Goal: Complete application form

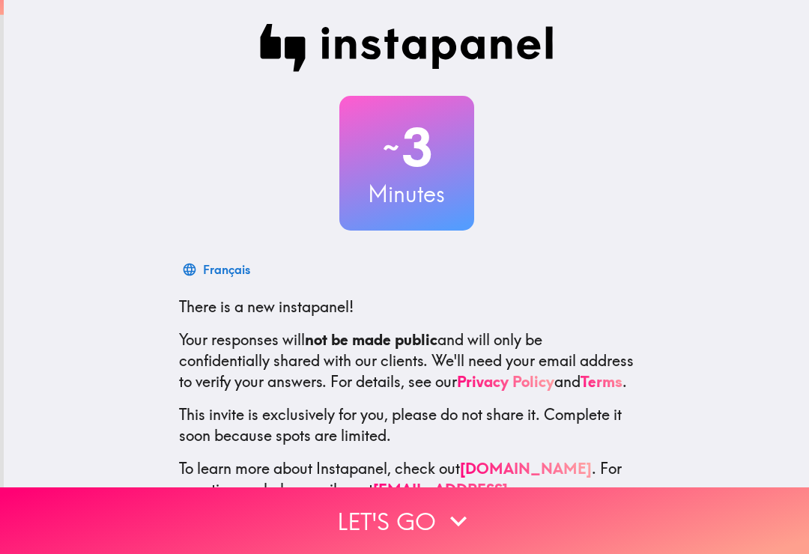
click at [359, 523] on button "Let's go" at bounding box center [404, 520] width 809 height 67
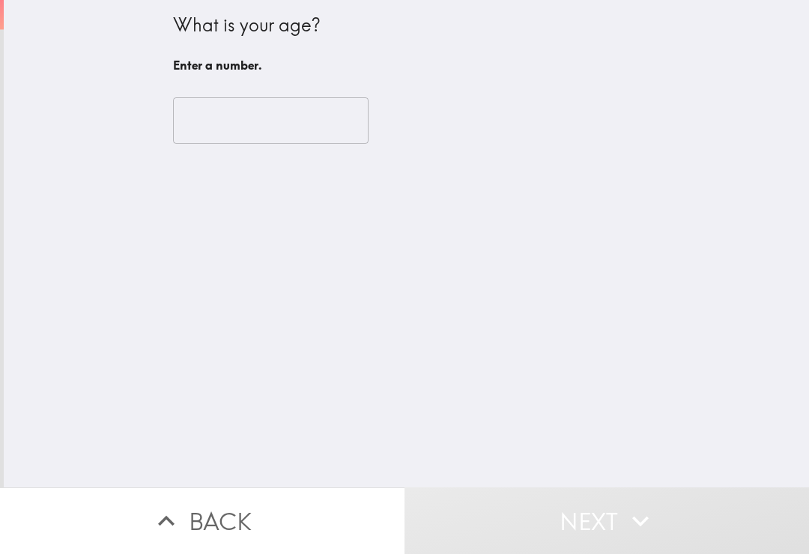
click at [204, 118] on input "number" at bounding box center [270, 120] width 195 height 46
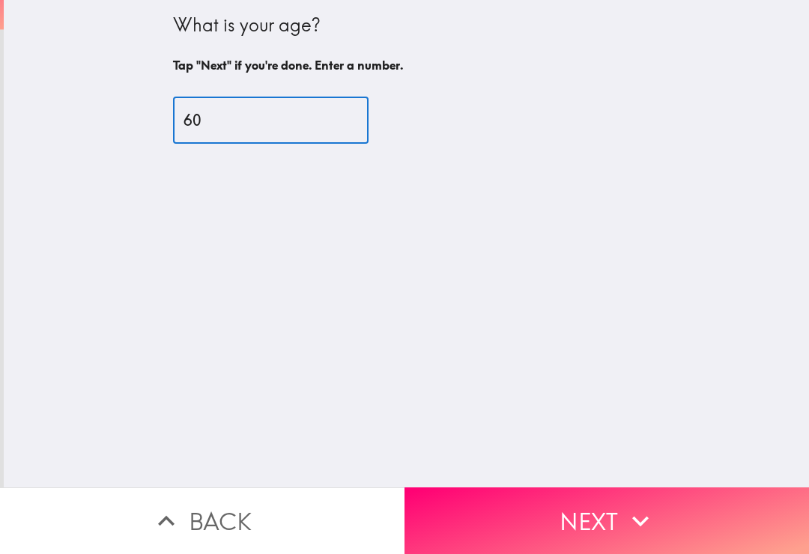
type input "60"
click at [560, 526] on button "Next" at bounding box center [606, 520] width 404 height 67
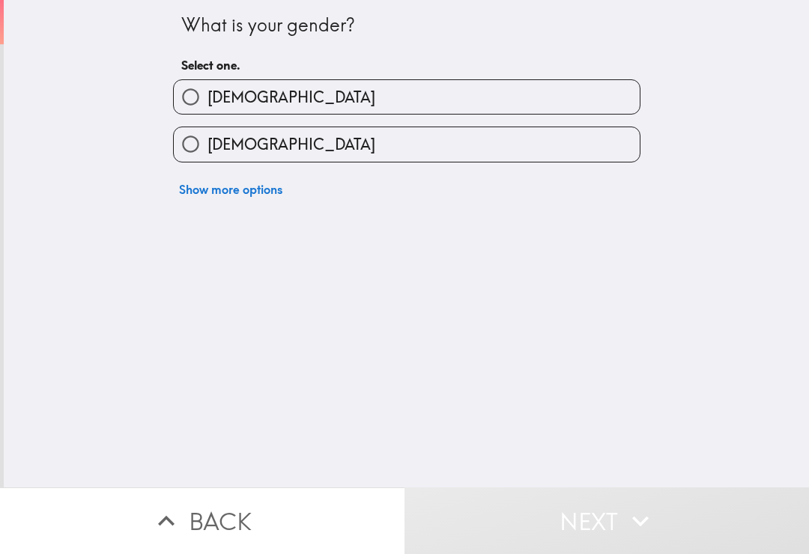
click at [186, 100] on input "[DEMOGRAPHIC_DATA]" at bounding box center [191, 97] width 34 height 34
radio input "true"
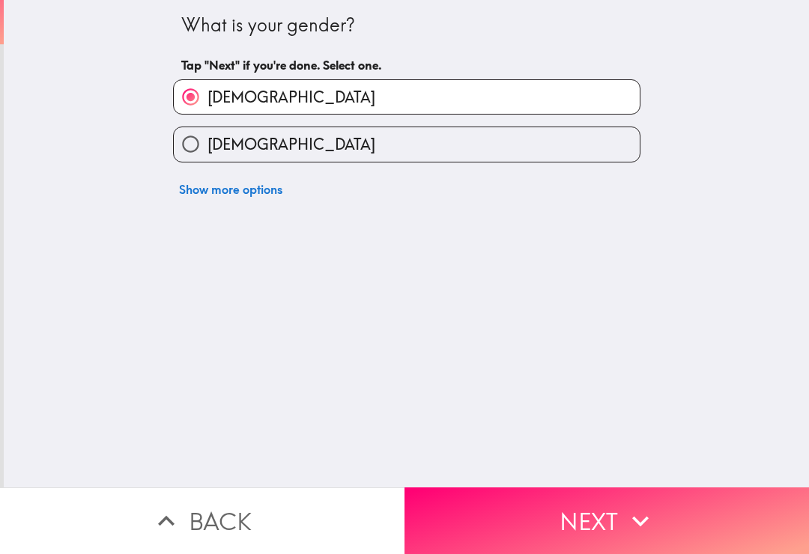
click at [534, 529] on button "Next" at bounding box center [606, 520] width 404 height 67
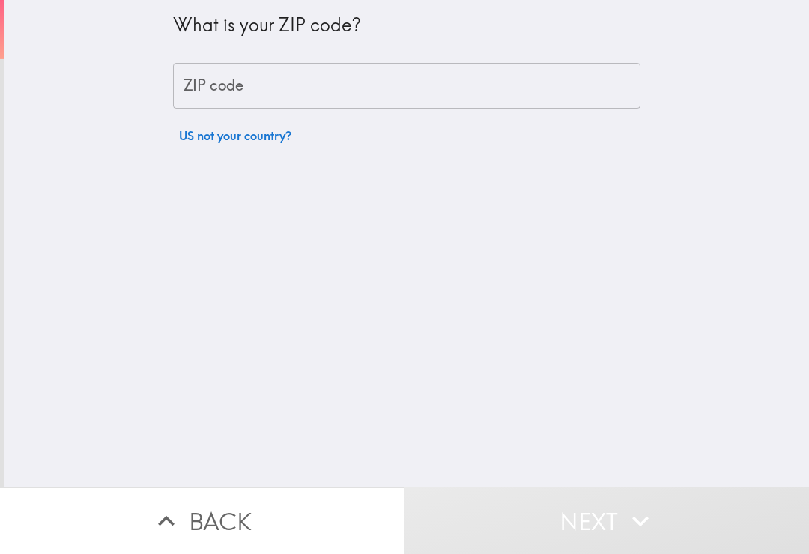
click at [207, 90] on div "ZIP code ZIP code" at bounding box center [406, 86] width 467 height 46
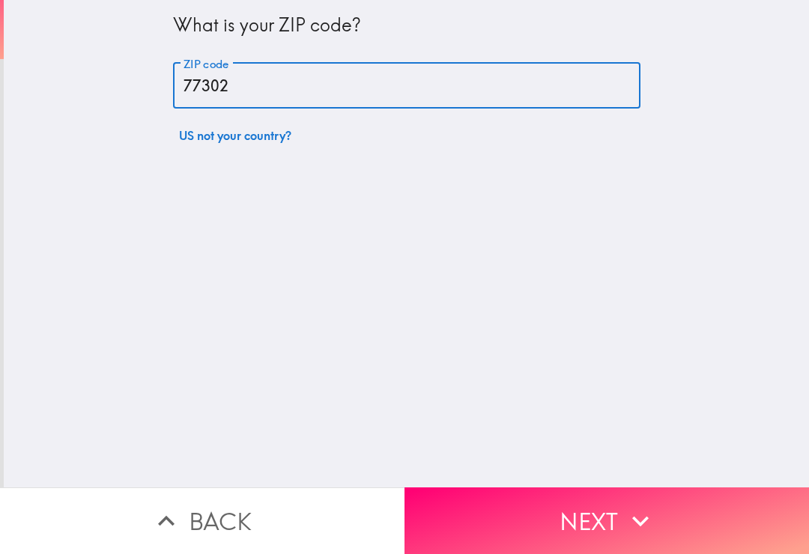
type input "77302"
click at [517, 538] on button "Next" at bounding box center [606, 520] width 404 height 67
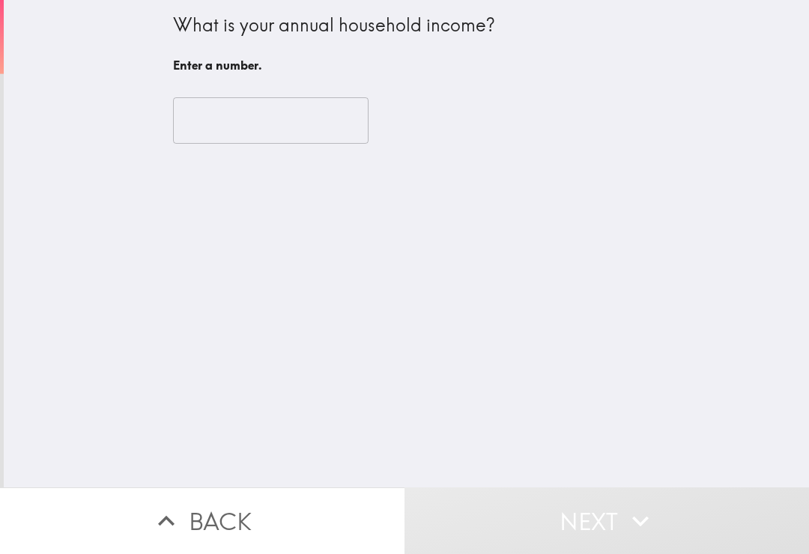
click at [205, 124] on input "number" at bounding box center [270, 120] width 195 height 46
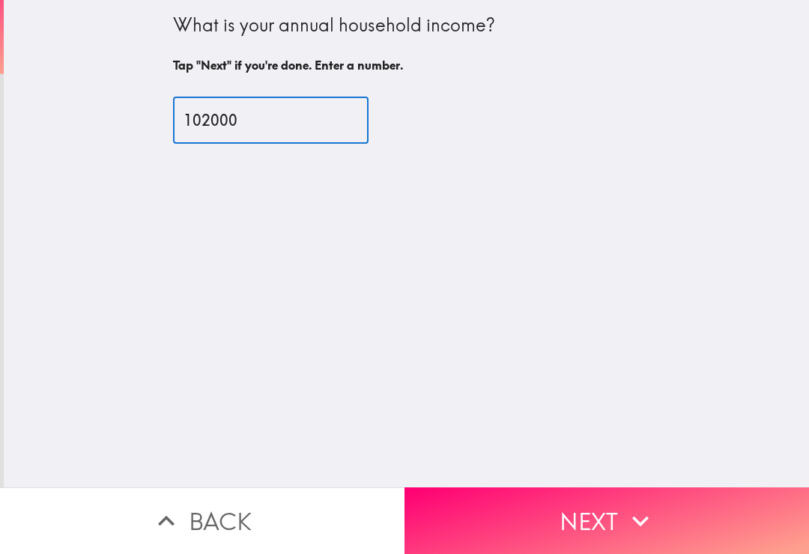
type input "102000"
click at [533, 523] on button "Next" at bounding box center [606, 520] width 404 height 67
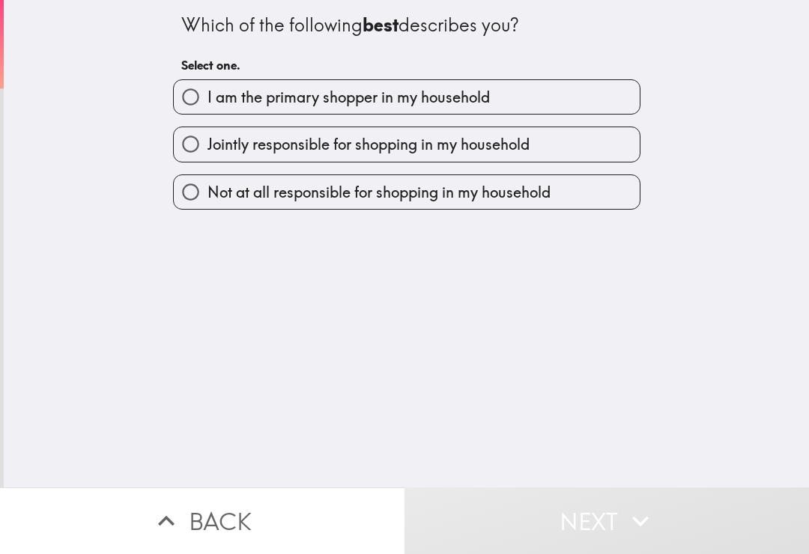
click at [184, 106] on input "I am the primary shopper in my household" at bounding box center [191, 97] width 34 height 34
radio input "true"
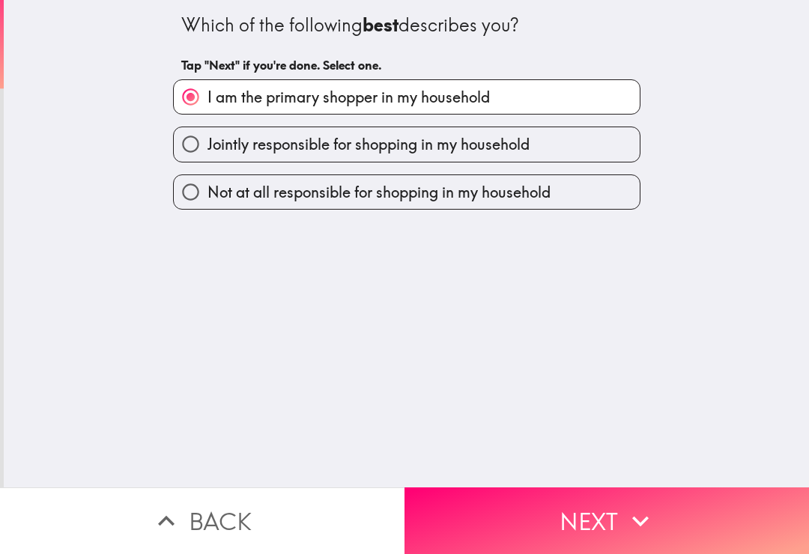
click at [532, 516] on button "Next" at bounding box center [606, 520] width 404 height 67
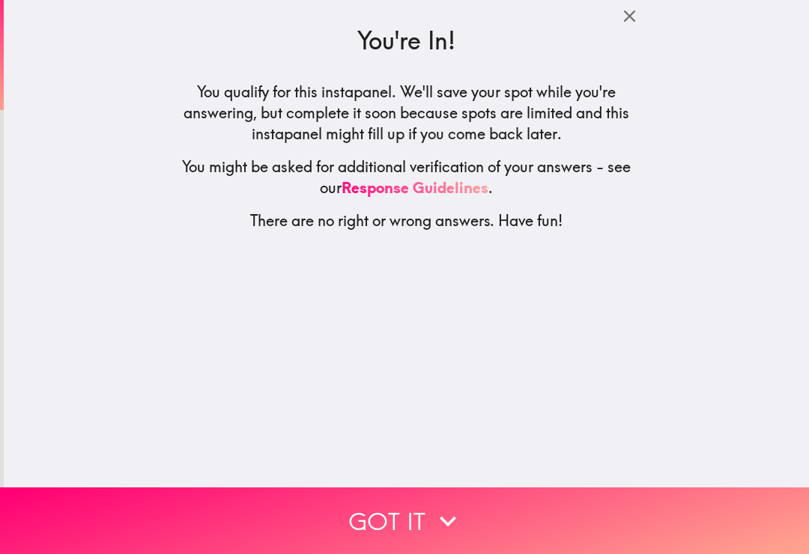
click at [356, 534] on button "Got it" at bounding box center [404, 520] width 809 height 67
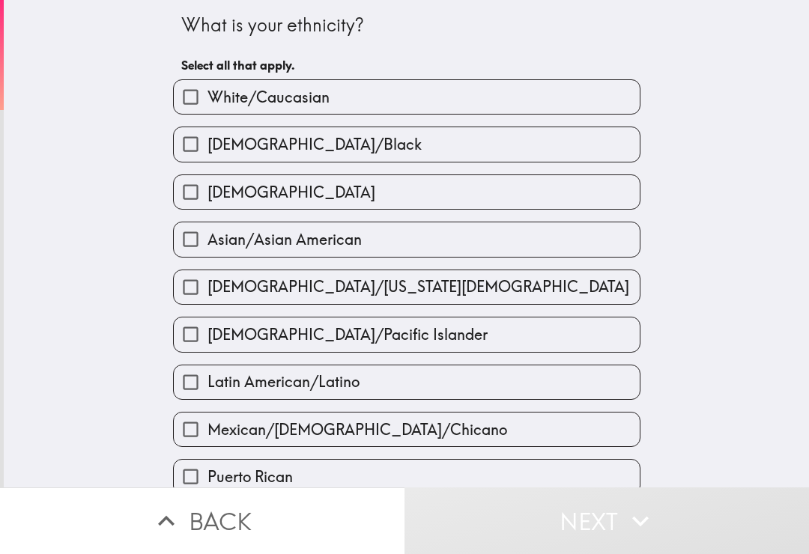
click at [199, 106] on input "White/Caucasian" at bounding box center [191, 97] width 34 height 34
checkbox input "true"
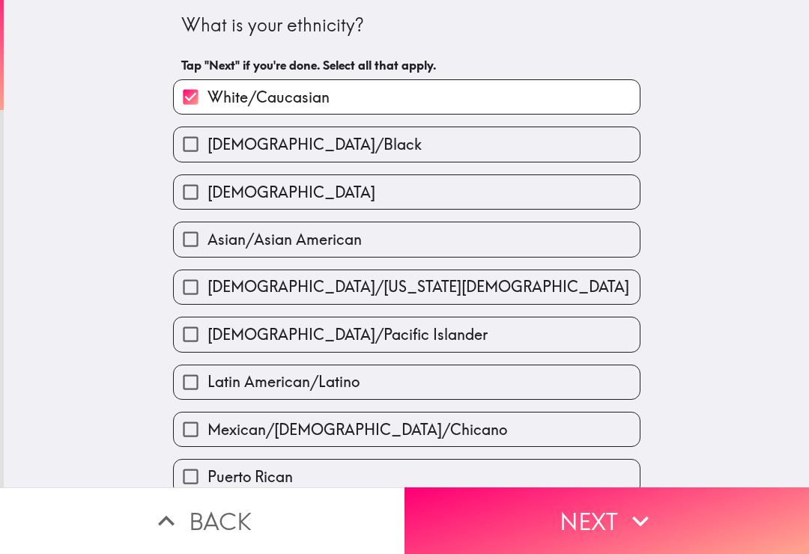
click at [508, 522] on button "Next" at bounding box center [606, 520] width 404 height 67
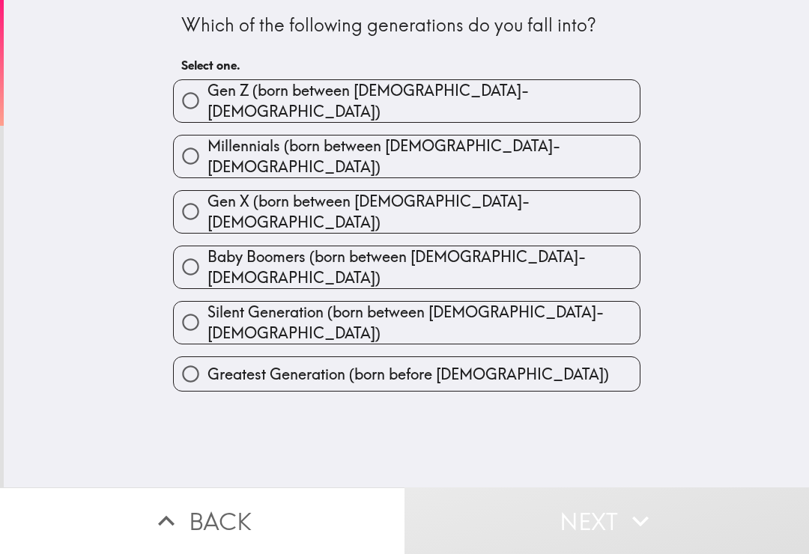
click at [192, 195] on input "Gen X (born between [DEMOGRAPHIC_DATA]-[DEMOGRAPHIC_DATA])" at bounding box center [191, 212] width 34 height 34
radio input "true"
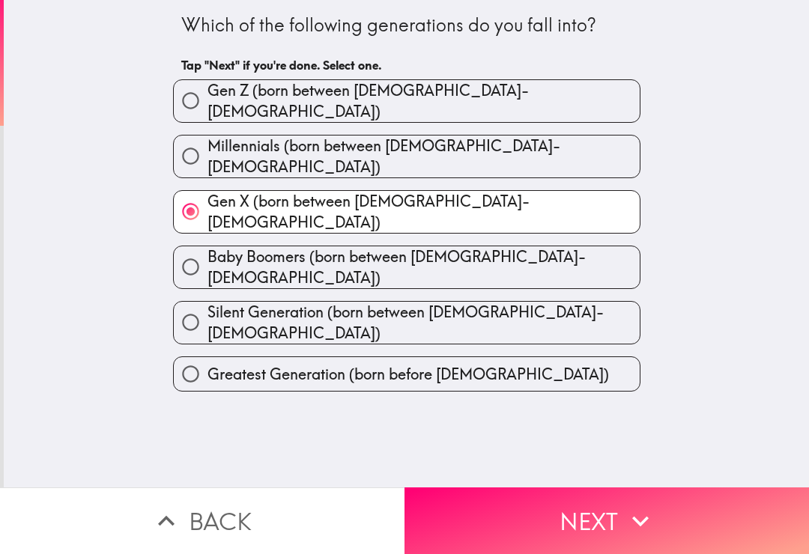
click at [467, 529] on button "Next" at bounding box center [606, 520] width 404 height 67
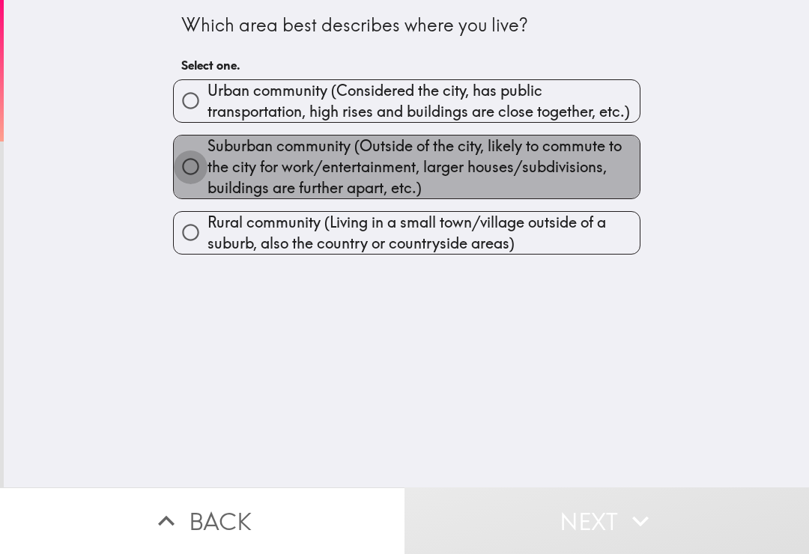
click at [185, 160] on input "Suburban community (Outside of the city, likely to commute to the city for work…" at bounding box center [191, 167] width 34 height 34
radio input "true"
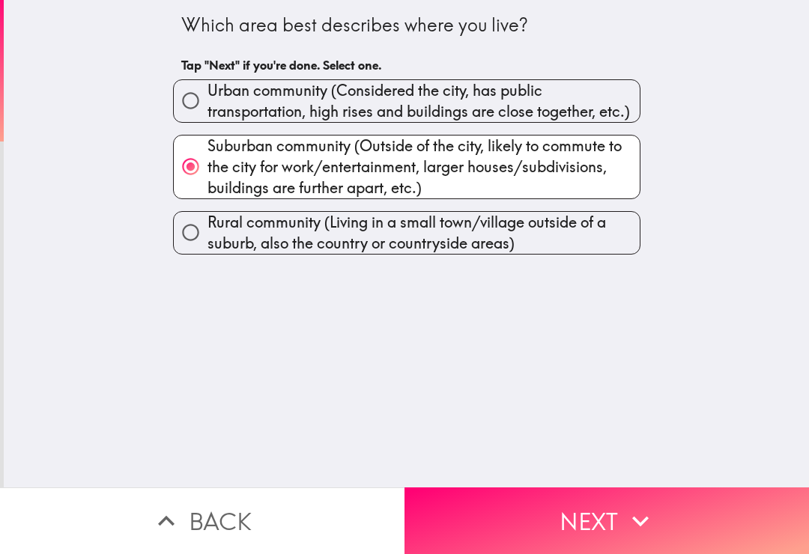
click at [515, 517] on button "Next" at bounding box center [606, 520] width 404 height 67
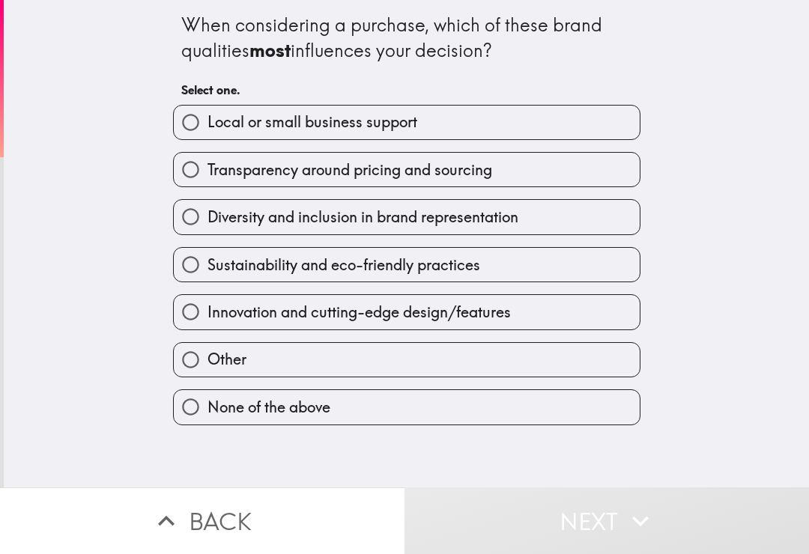
click at [196, 134] on input "Local or small business support" at bounding box center [191, 123] width 34 height 34
radio input "true"
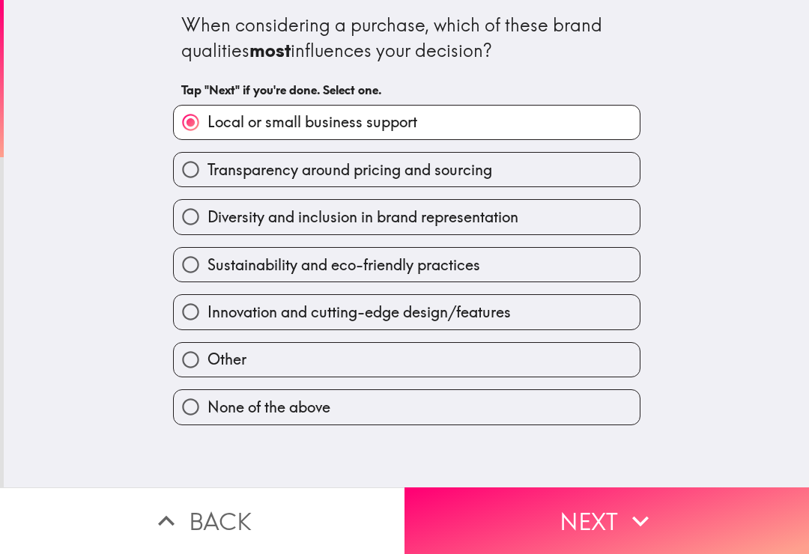
click at [198, 174] on input "Transparency around pricing and sourcing" at bounding box center [191, 170] width 34 height 34
radio input "true"
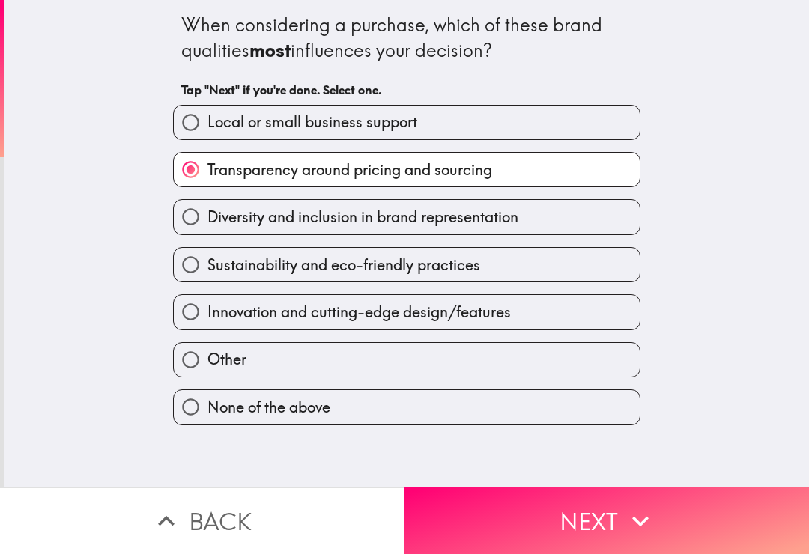
click at [198, 323] on input "Innovation and cutting-edge design/features" at bounding box center [191, 312] width 34 height 34
radio input "true"
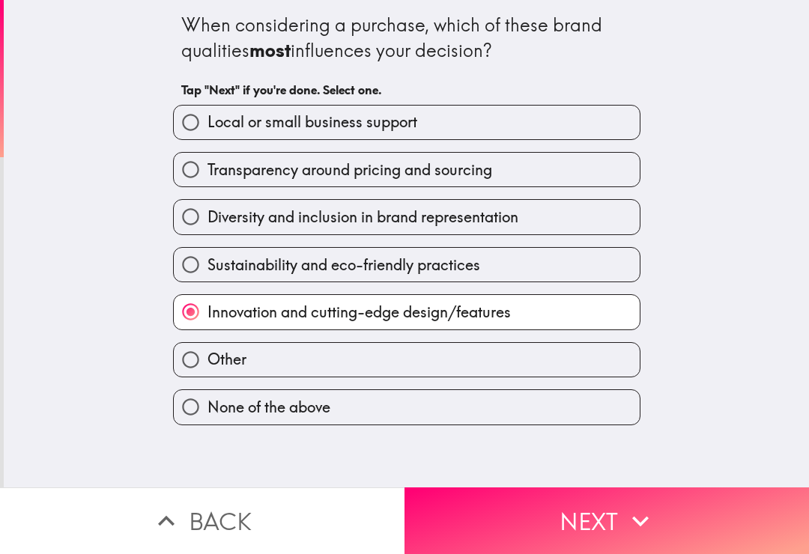
click at [578, 527] on button "Next" at bounding box center [606, 520] width 404 height 67
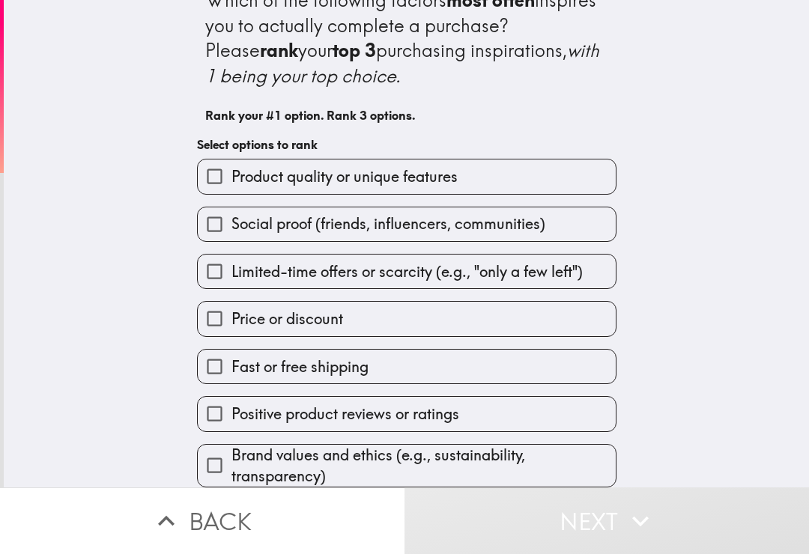
scroll to position [28, 0]
click at [221, 369] on input "Fast or free shipping" at bounding box center [215, 367] width 34 height 34
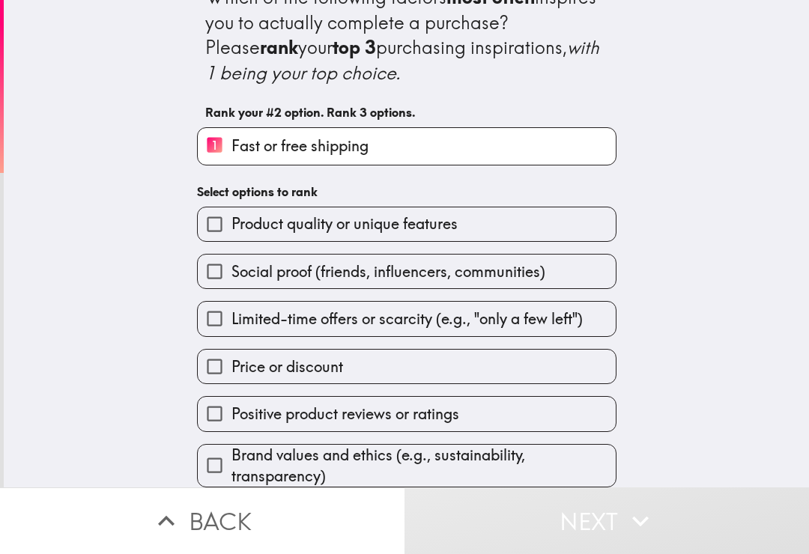
click at [222, 219] on input "Product quality or unique features" at bounding box center [215, 224] width 34 height 34
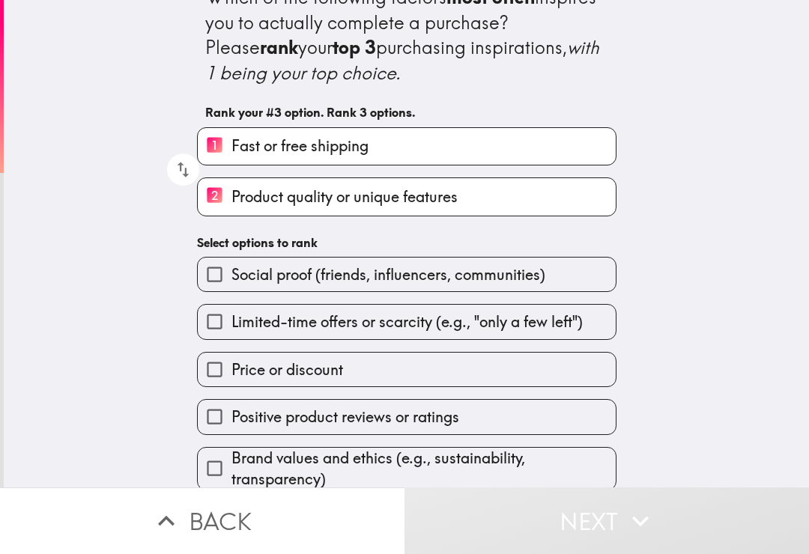
click at [213, 383] on input "Price or discount" at bounding box center [215, 370] width 34 height 34
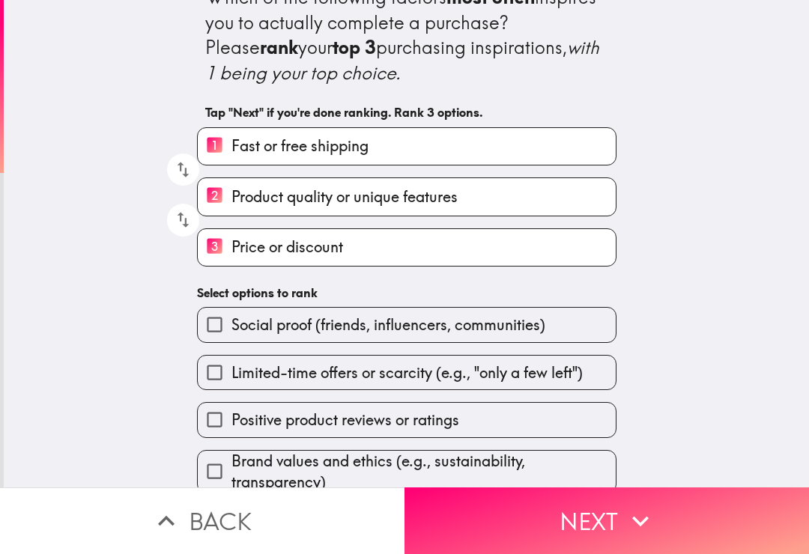
click at [478, 528] on button "Next" at bounding box center [606, 520] width 404 height 67
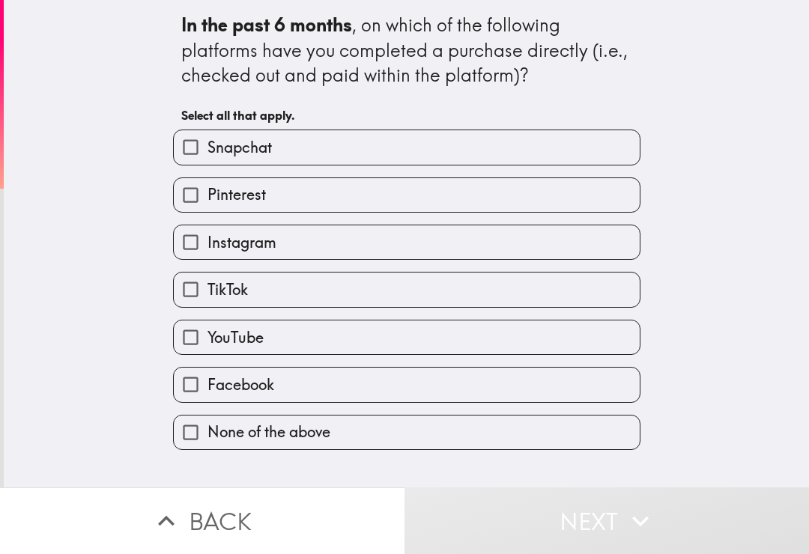
click at [194, 449] on input "None of the above" at bounding box center [191, 433] width 34 height 34
checkbox input "true"
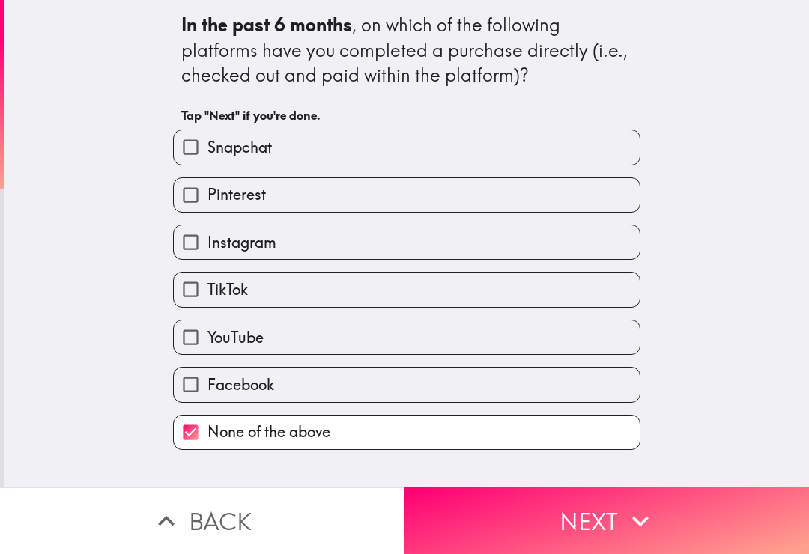
click at [493, 538] on button "Next" at bounding box center [606, 520] width 404 height 67
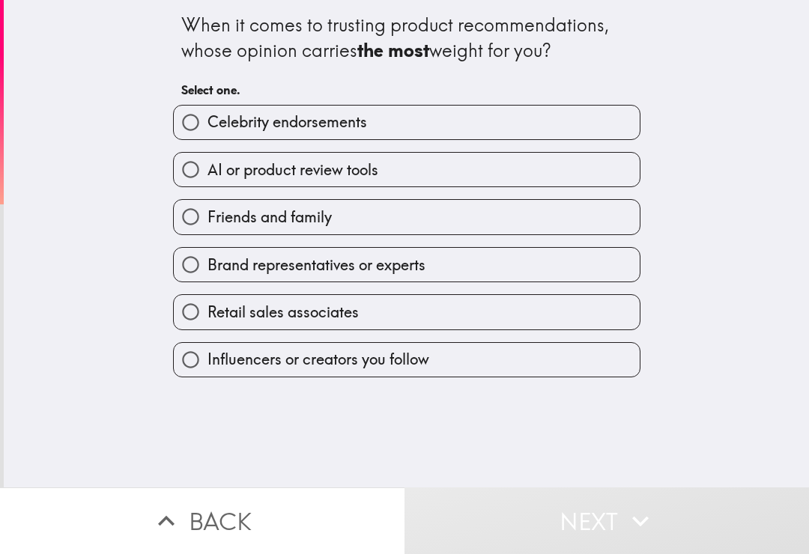
click at [200, 218] on input "Friends and family" at bounding box center [191, 217] width 34 height 34
radio input "true"
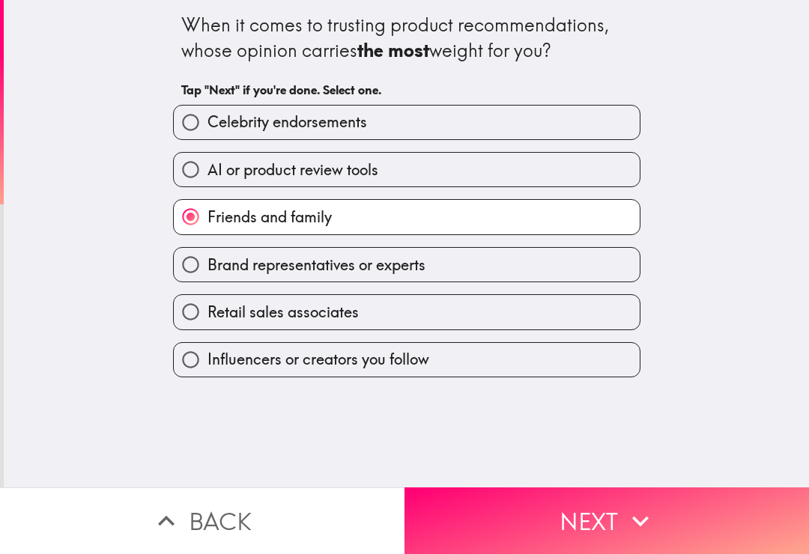
click at [511, 513] on button "Next" at bounding box center [606, 520] width 404 height 67
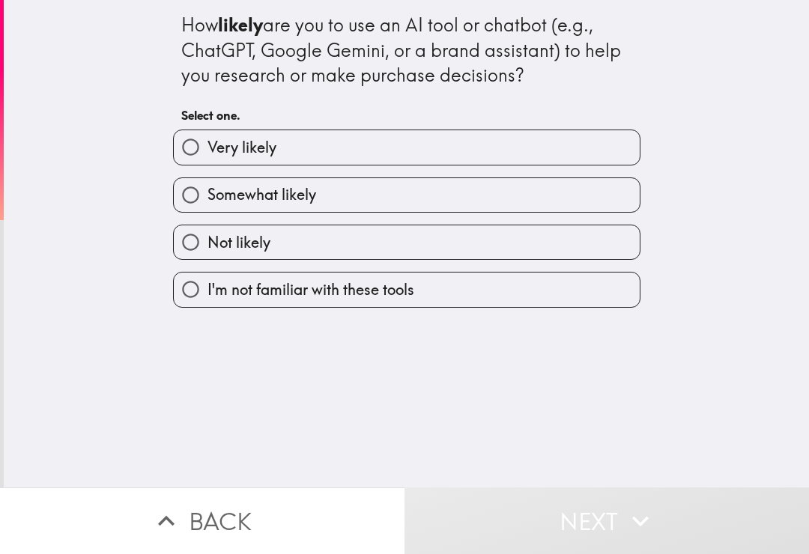
click at [198, 201] on input "Somewhat likely" at bounding box center [191, 195] width 34 height 34
radio input "true"
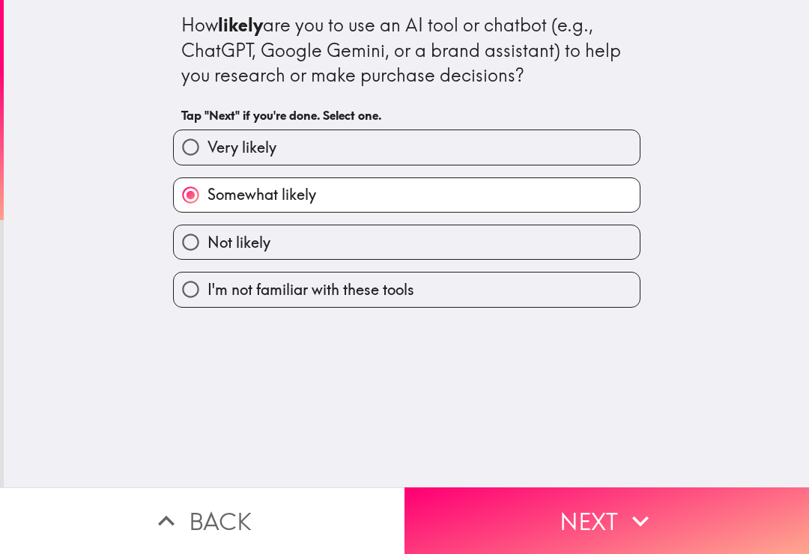
click at [456, 493] on button "Next" at bounding box center [606, 520] width 404 height 67
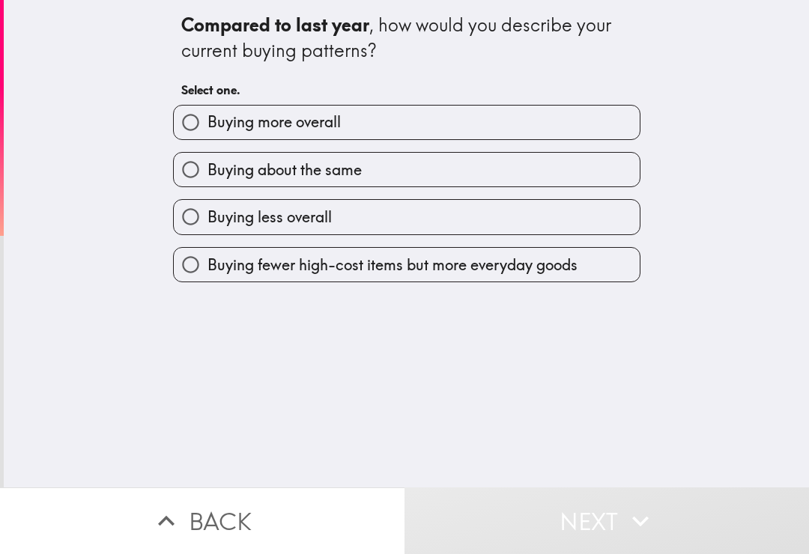
click at [197, 185] on input "Buying about the same" at bounding box center [191, 170] width 34 height 34
radio input "true"
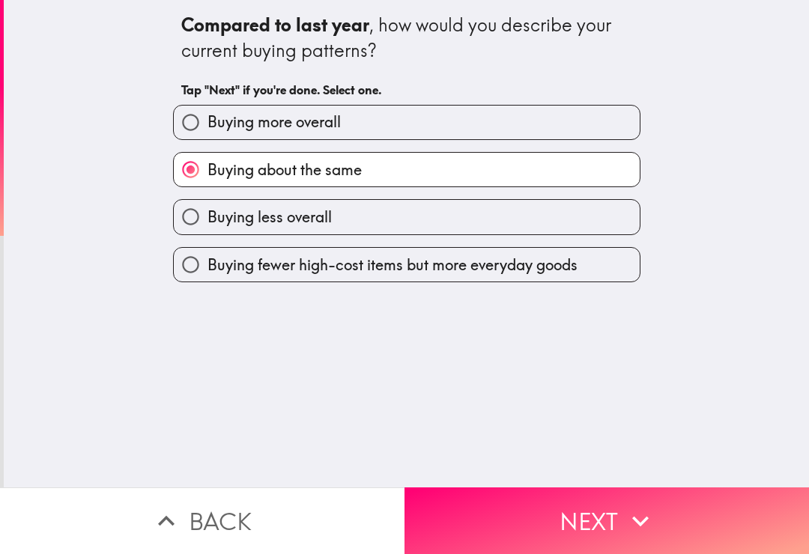
click at [486, 525] on button "Next" at bounding box center [606, 520] width 404 height 67
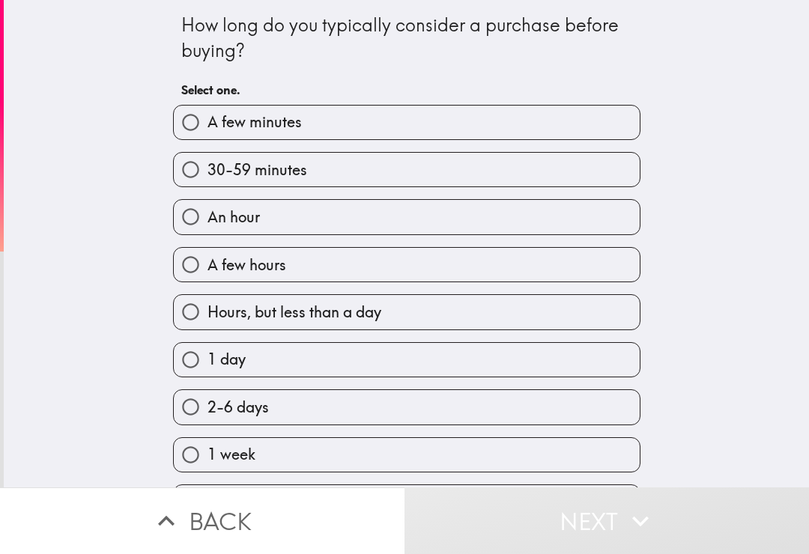
click at [198, 365] on input "1 day" at bounding box center [191, 360] width 34 height 34
radio input "true"
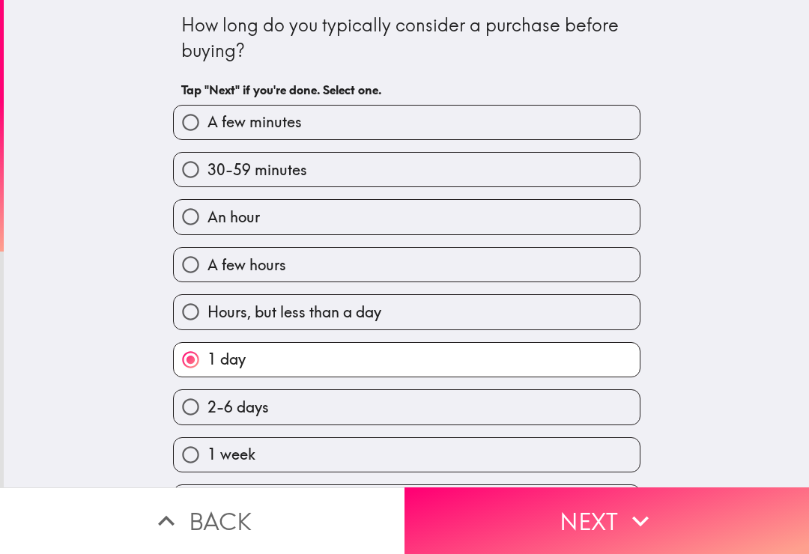
click at [535, 537] on button "Next" at bounding box center [606, 520] width 404 height 67
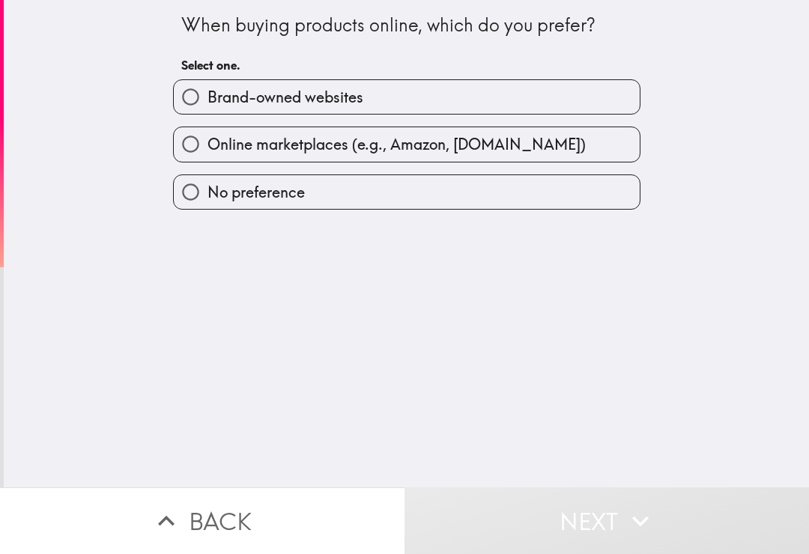
click at [191, 153] on input "Online marketplaces (e.g., Amazon, [DOMAIN_NAME])" at bounding box center [191, 144] width 34 height 34
radio input "true"
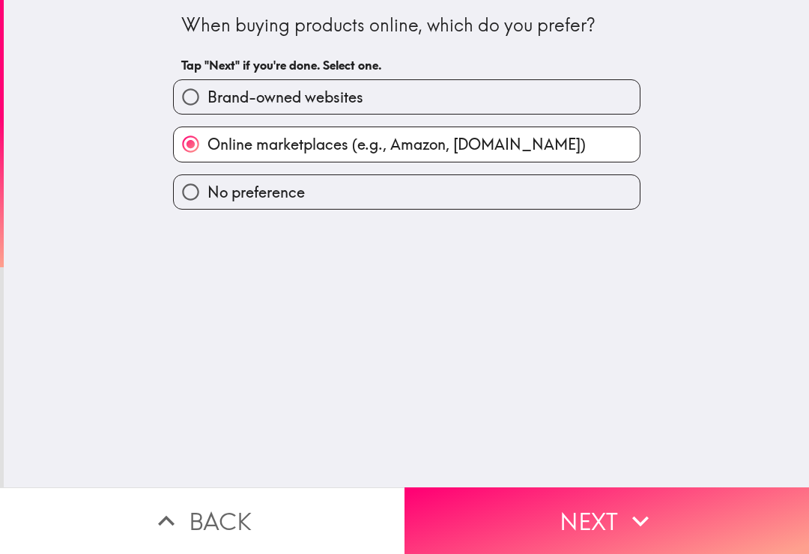
click at [479, 526] on button "Next" at bounding box center [606, 520] width 404 height 67
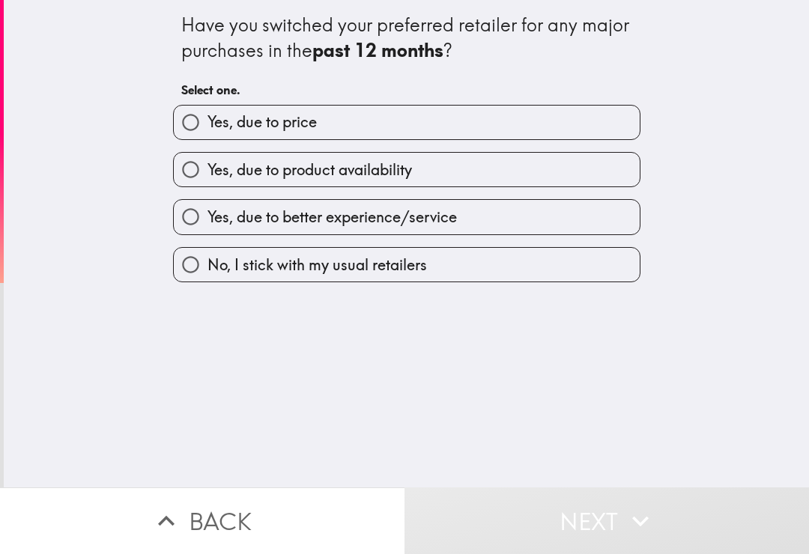
click at [180, 259] on input "No, I stick with my usual retailers" at bounding box center [191, 265] width 34 height 34
radio input "true"
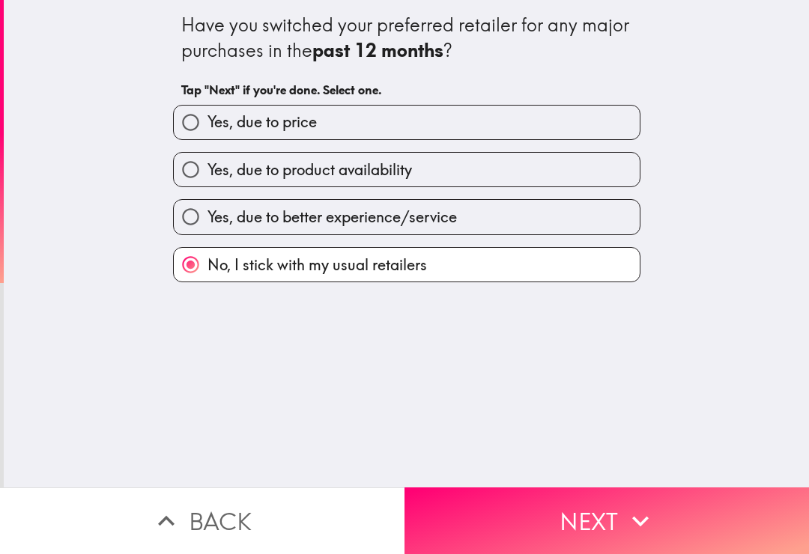
click at [483, 516] on button "Next" at bounding box center [606, 520] width 404 height 67
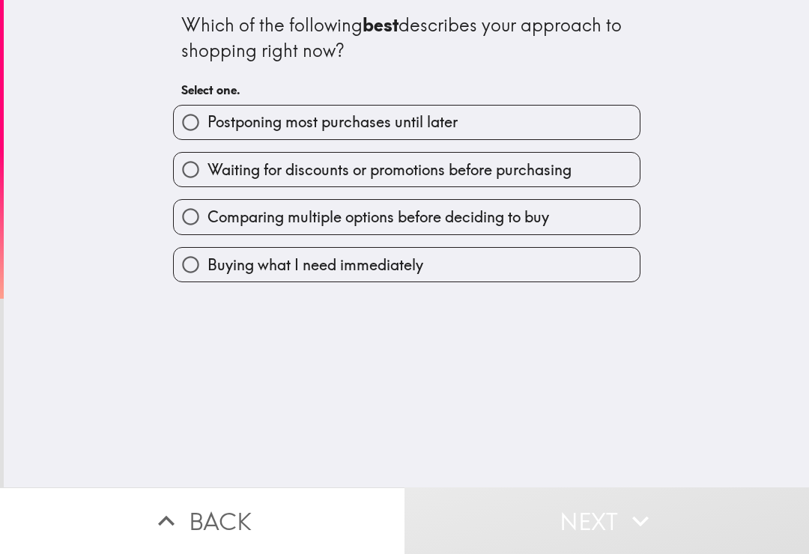
click at [194, 222] on input "Comparing multiple options before deciding to buy" at bounding box center [191, 217] width 34 height 34
radio input "true"
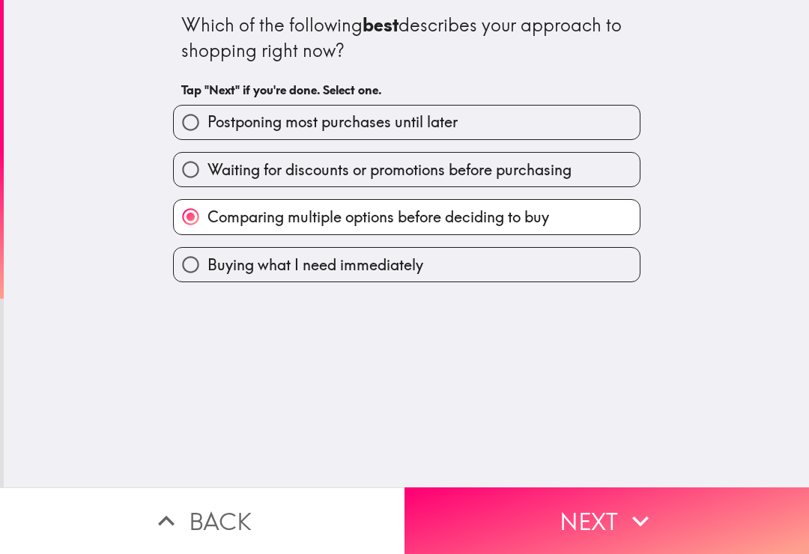
click at [201, 271] on input "Buying what I need immediately" at bounding box center [191, 265] width 34 height 34
radio input "true"
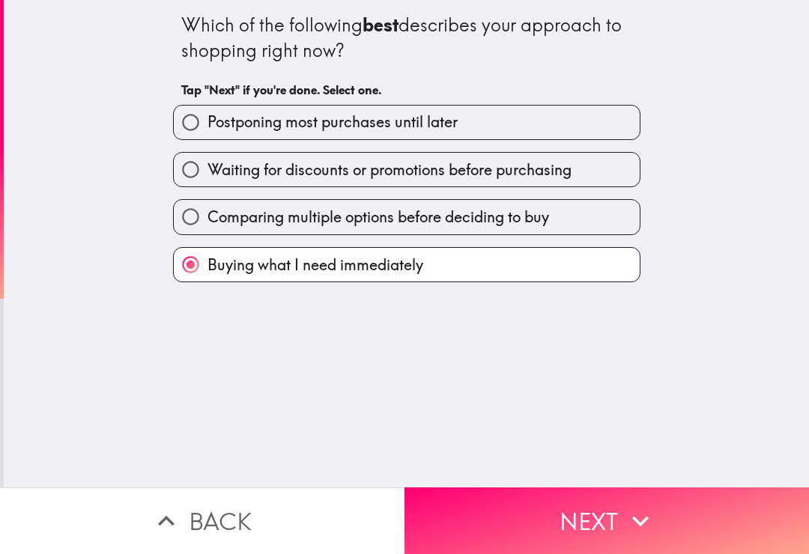
click at [479, 523] on button "Next" at bounding box center [606, 520] width 404 height 67
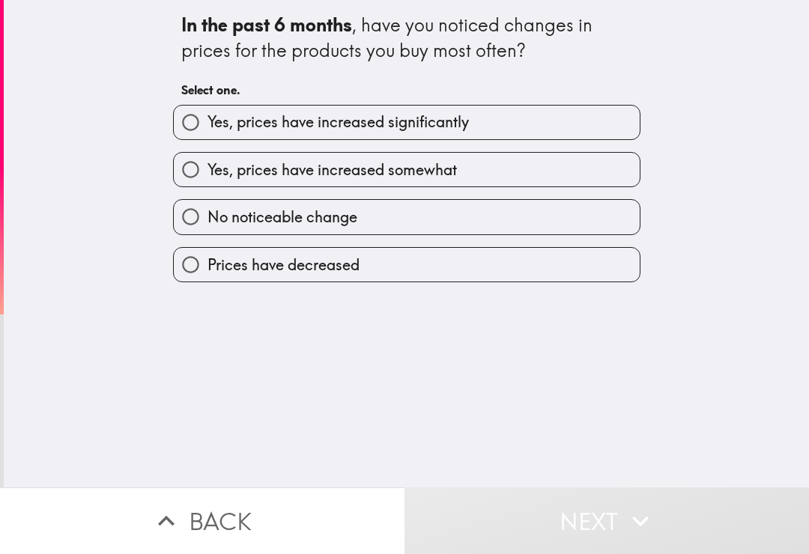
click at [189, 230] on input "No noticeable change" at bounding box center [191, 217] width 34 height 34
radio input "true"
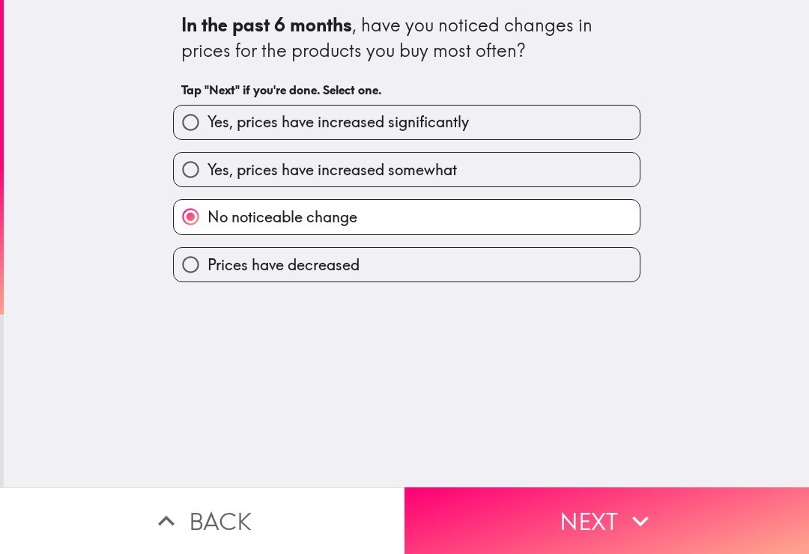
click at [517, 526] on button "Next" at bounding box center [606, 520] width 404 height 67
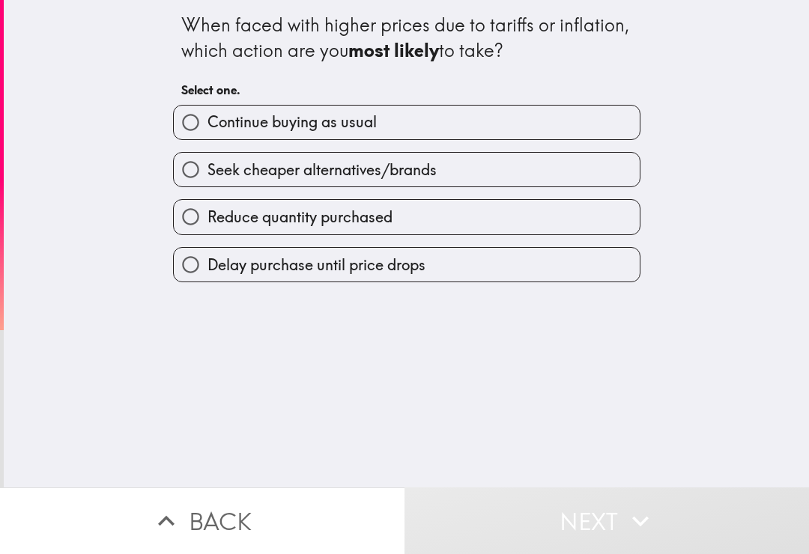
click at [192, 117] on input "Continue buying as usual" at bounding box center [191, 123] width 34 height 34
radio input "true"
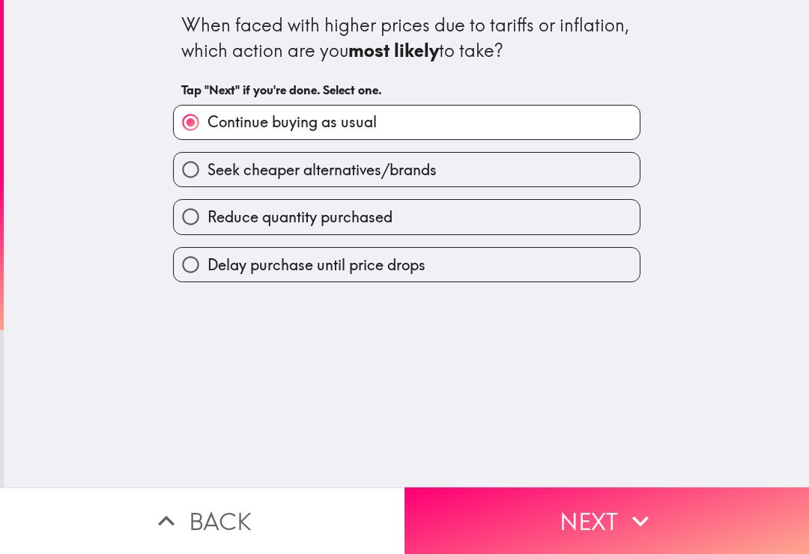
click at [491, 529] on button "Next" at bounding box center [606, 520] width 404 height 67
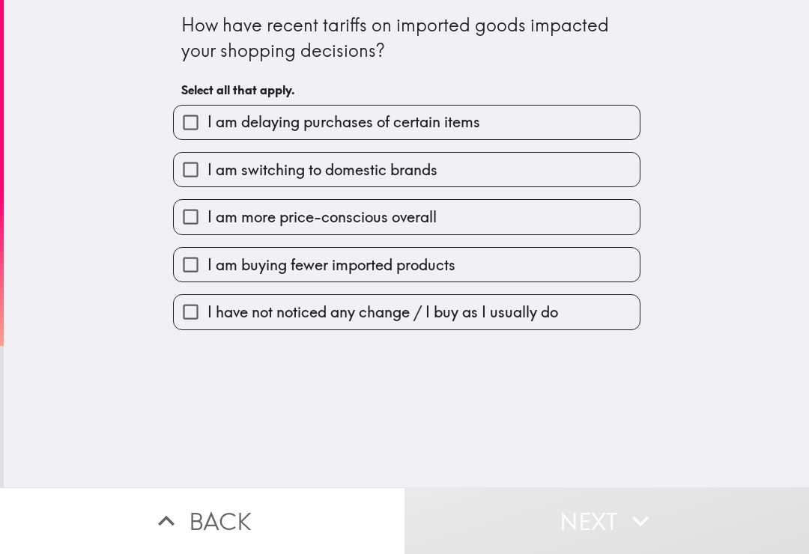
click at [190, 329] on input "I have not noticed any change / I buy as I usually do" at bounding box center [191, 312] width 34 height 34
checkbox input "true"
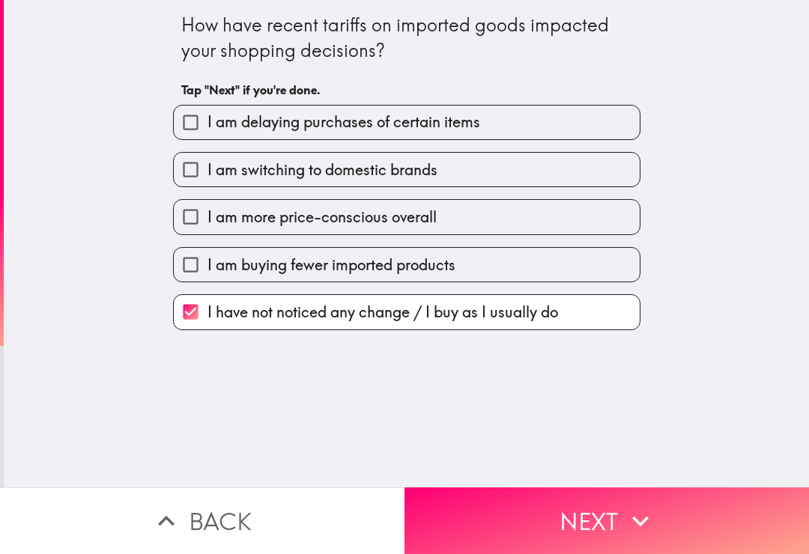
click at [492, 524] on button "Next" at bounding box center [606, 520] width 404 height 67
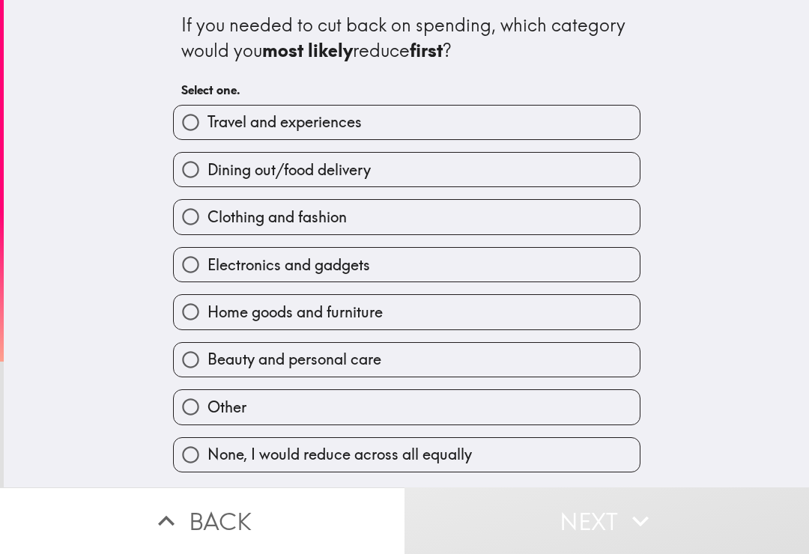
click at [200, 172] on input "Dining out/food delivery" at bounding box center [191, 170] width 34 height 34
radio input "true"
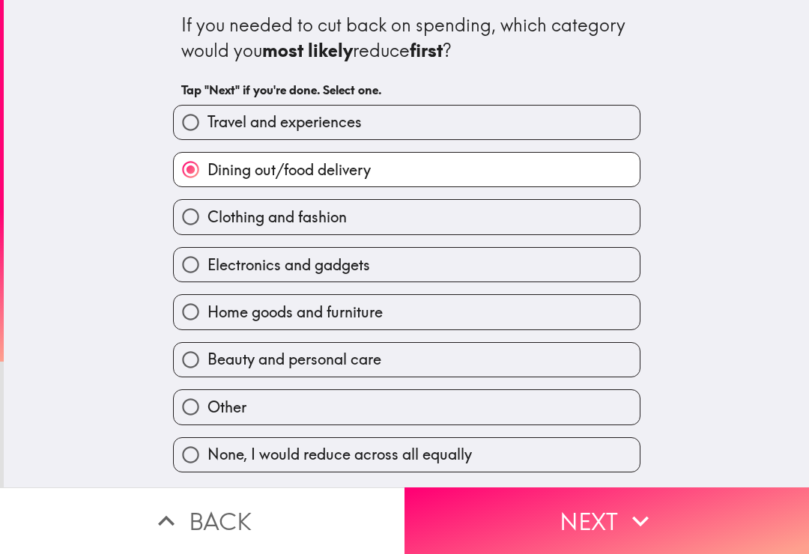
click at [468, 512] on button "Next" at bounding box center [606, 520] width 404 height 67
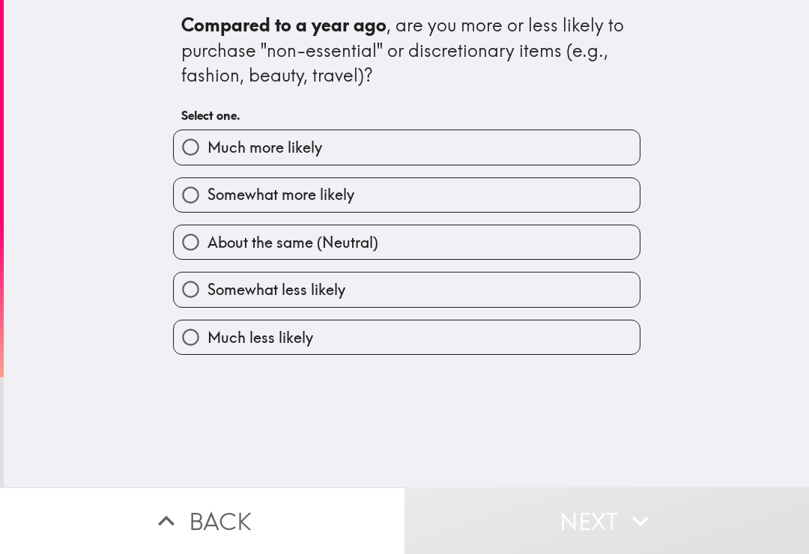
click at [177, 244] on input "About the same (Neutral)" at bounding box center [191, 242] width 34 height 34
radio input "true"
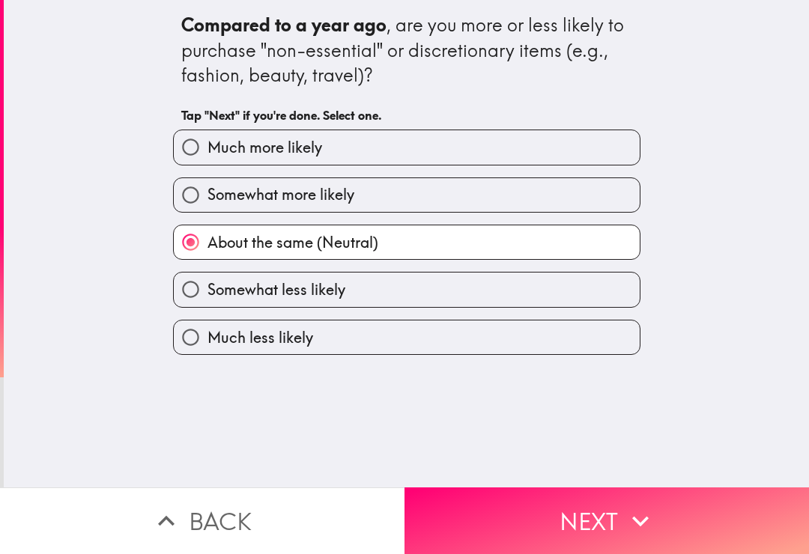
click at [463, 517] on button "Next" at bounding box center [606, 520] width 404 height 67
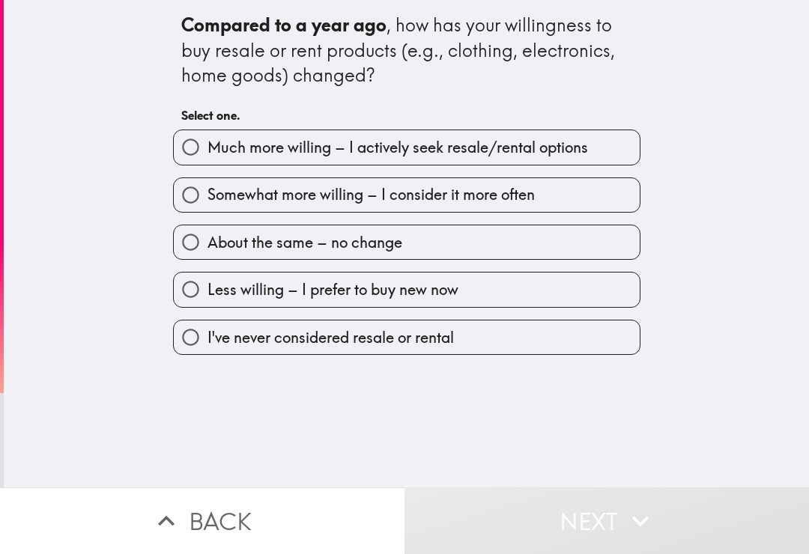
click at [196, 257] on input "About the same – no change" at bounding box center [191, 242] width 34 height 34
radio input "true"
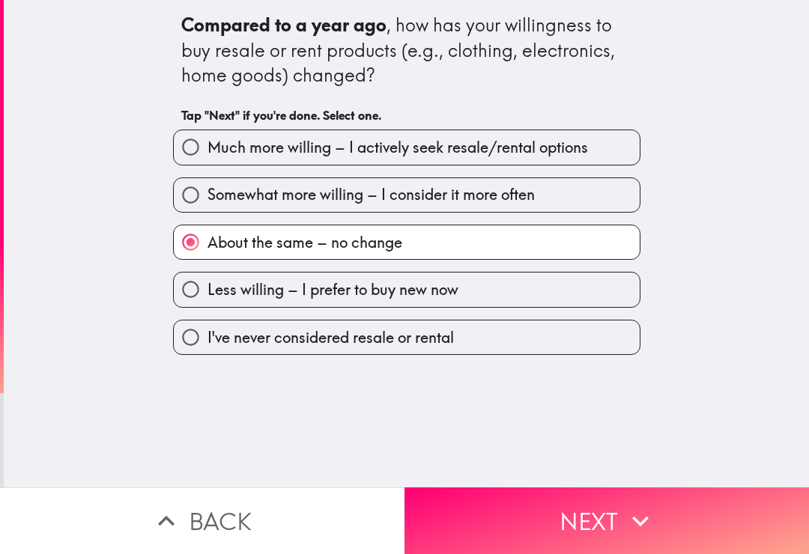
click at [481, 526] on button "Next" at bounding box center [606, 520] width 404 height 67
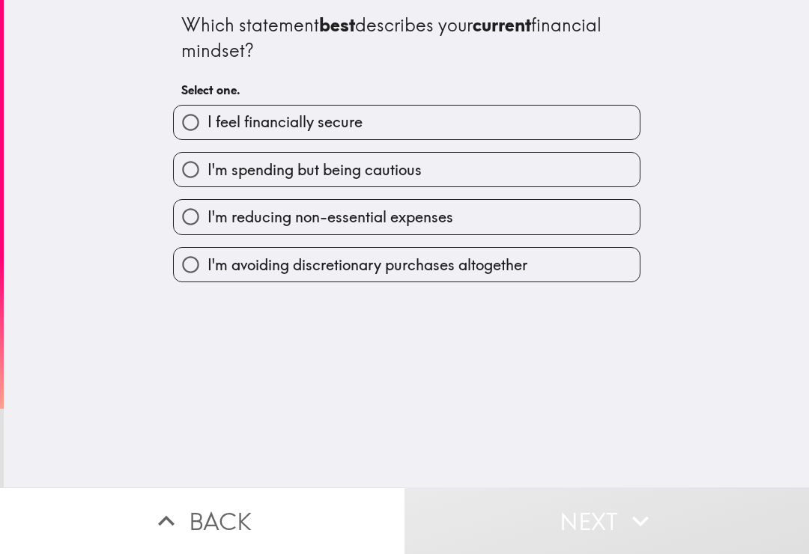
click at [195, 126] on input "I feel financially secure" at bounding box center [191, 123] width 34 height 34
radio input "true"
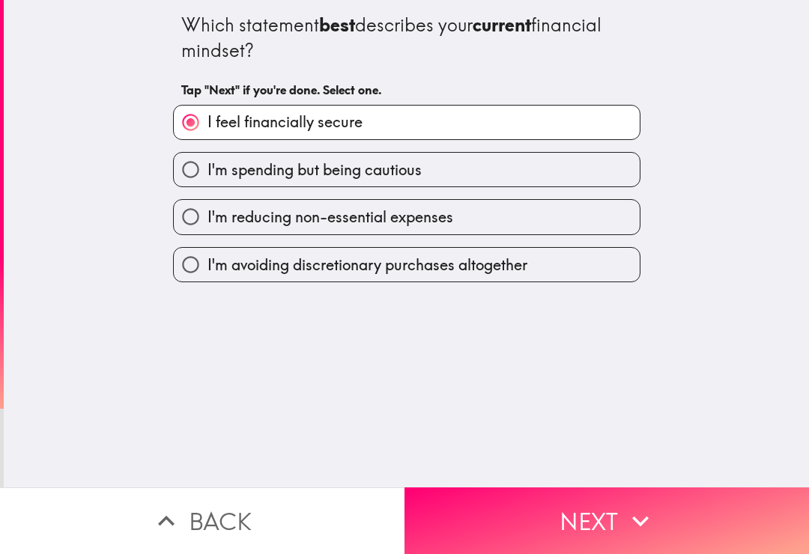
click at [479, 531] on button "Next" at bounding box center [606, 520] width 404 height 67
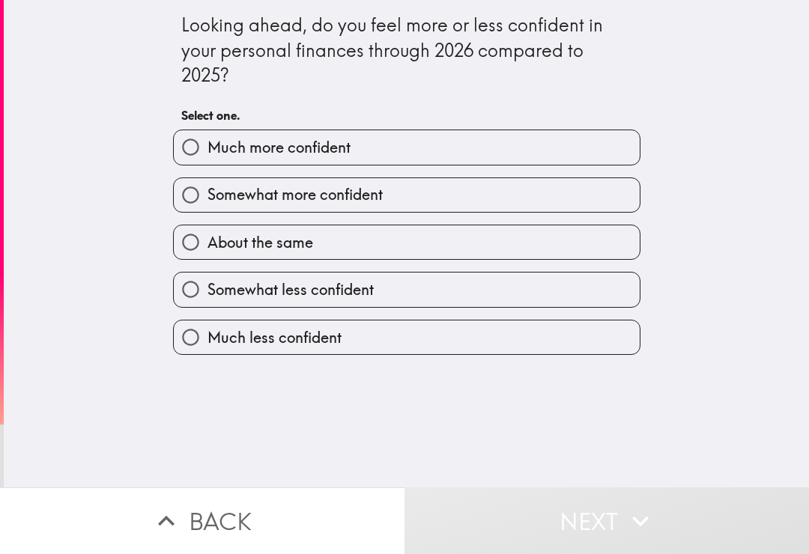
click at [189, 256] on input "About the same" at bounding box center [191, 242] width 34 height 34
radio input "true"
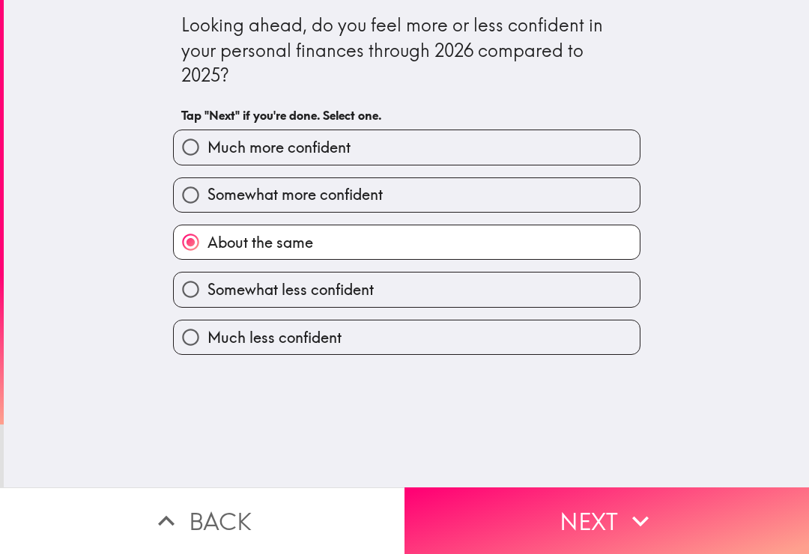
click at [484, 526] on button "Next" at bounding box center [606, 520] width 404 height 67
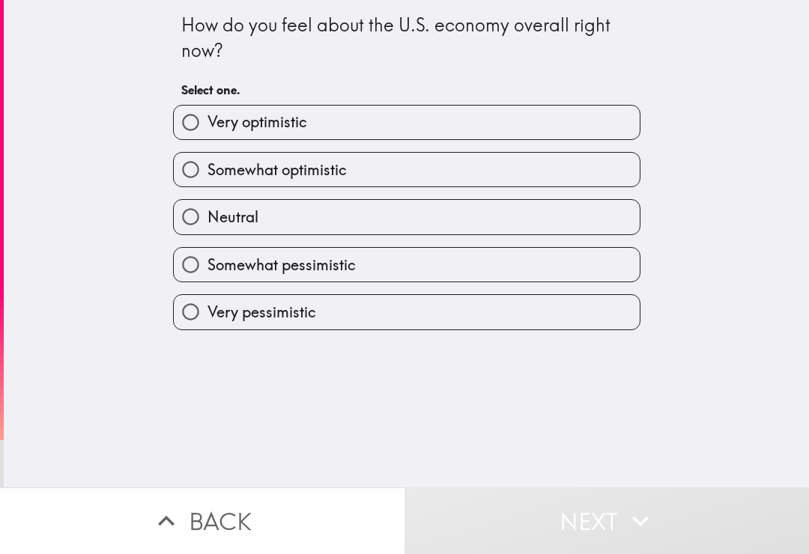
click at [199, 176] on input "Somewhat optimistic" at bounding box center [191, 170] width 34 height 34
radio input "true"
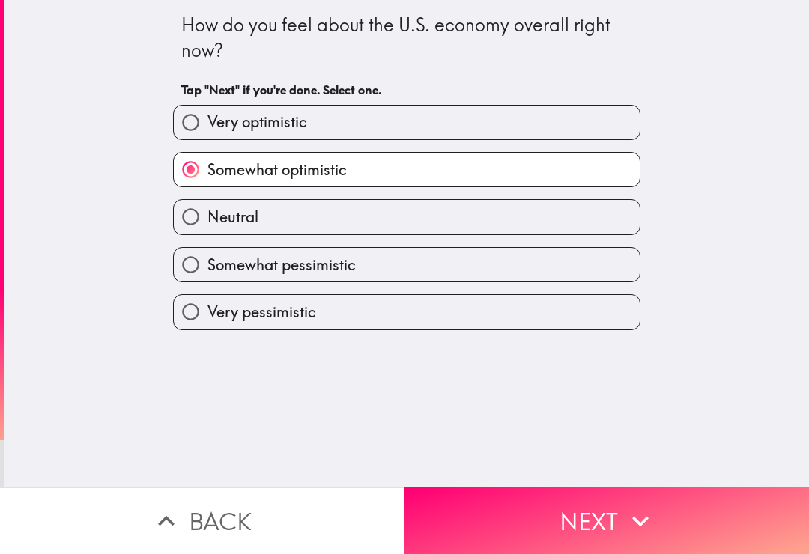
click at [471, 514] on button "Next" at bounding box center [606, 520] width 404 height 67
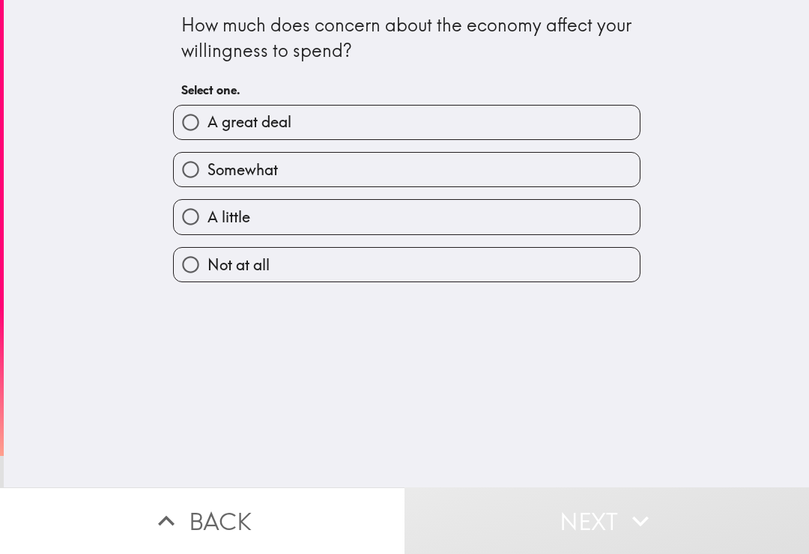
click at [195, 221] on input "A little" at bounding box center [191, 217] width 34 height 34
radio input "true"
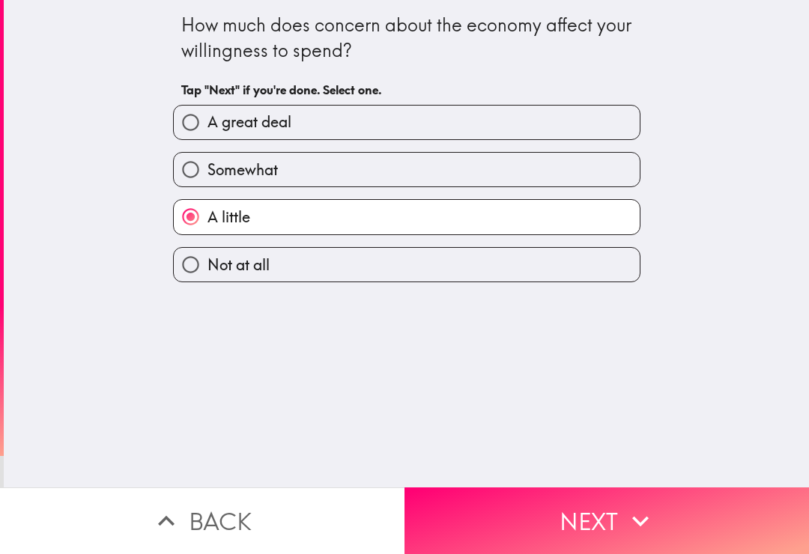
click at [510, 521] on button "Next" at bounding box center [606, 520] width 404 height 67
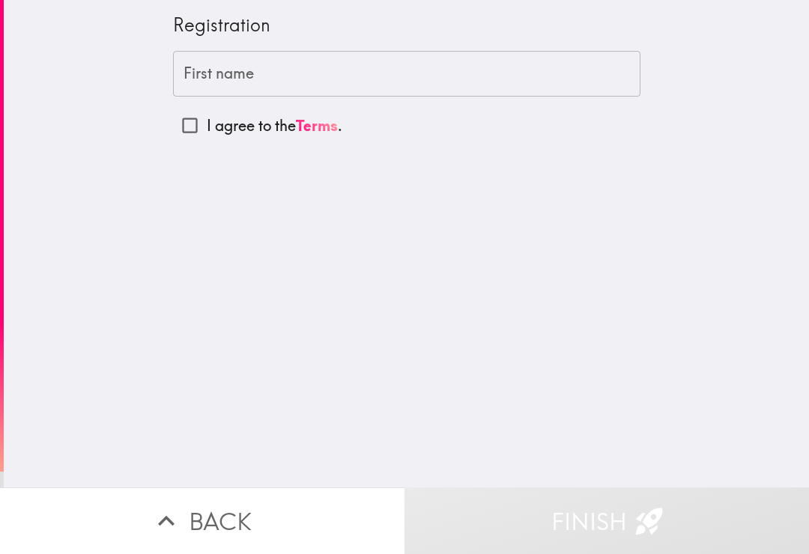
click at [191, 67] on div "First name First name" at bounding box center [406, 74] width 467 height 46
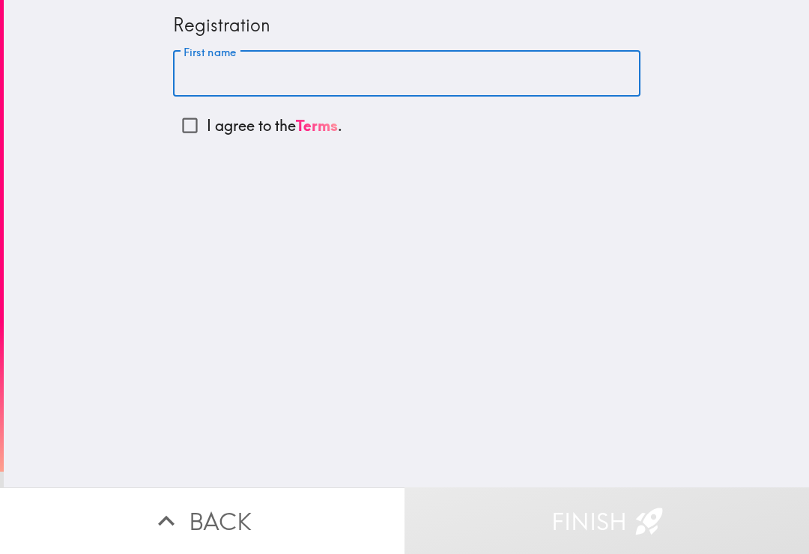
click at [186, 137] on input "I agree to the Terms ." at bounding box center [190, 126] width 34 height 34
checkbox input "true"
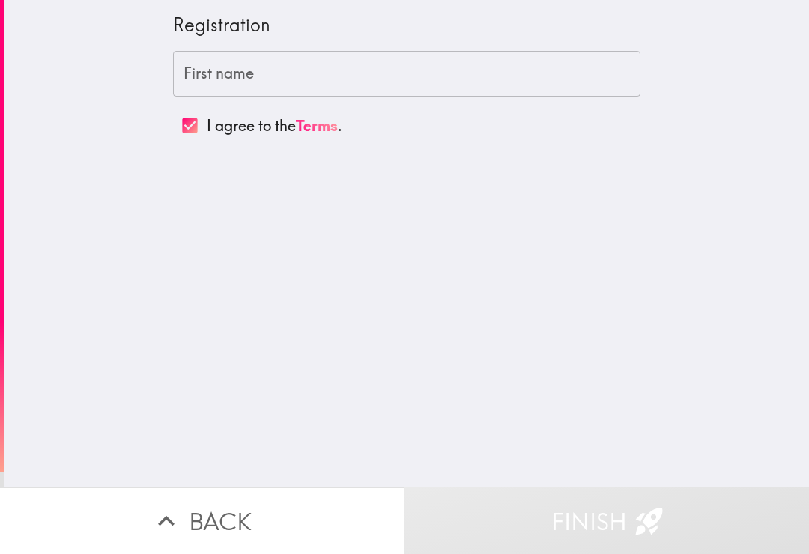
click at [189, 76] on div "First name First name" at bounding box center [406, 74] width 467 height 46
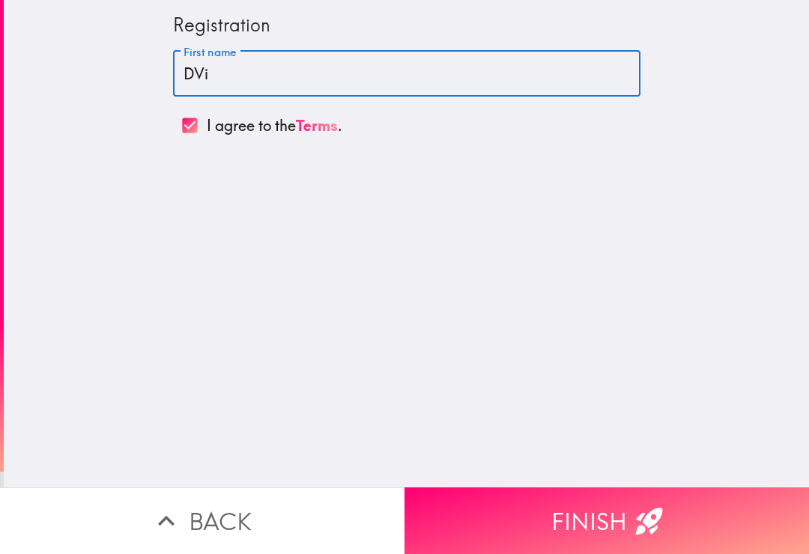
type input "DVid"
click at [498, 511] on button "Finish" at bounding box center [606, 520] width 404 height 67
